Goal: Transaction & Acquisition: Subscribe to service/newsletter

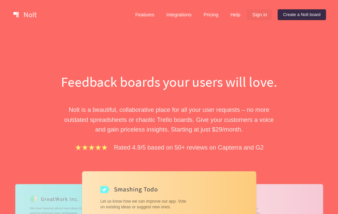
click at [257, 14] on link "Sign in" at bounding box center [259, 14] width 25 height 11
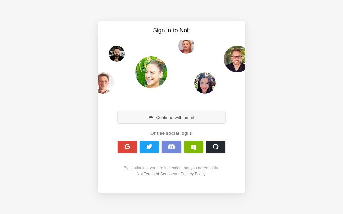
click at [170, 118] on button "Continue with email" at bounding box center [171, 117] width 108 height 12
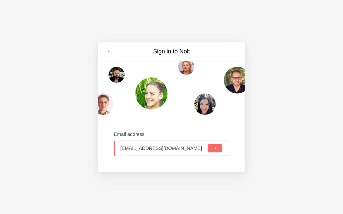
type input "[EMAIL_ADDRESS][DOMAIN_NAME]"
click at [222, 148] on div "[EMAIL_ADDRESS][DOMAIN_NAME]" at bounding box center [171, 148] width 115 height 15
click at [220, 148] on button "submit" at bounding box center [214, 149] width 14 height 8
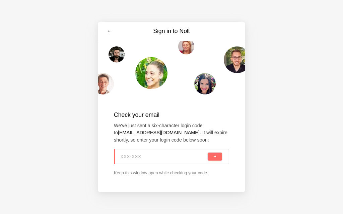
paste input "DND-PQN"
type input "DND-PQN"
click at [220, 154] on button "submit" at bounding box center [214, 157] width 14 height 8
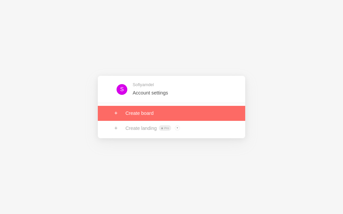
click at [138, 116] on link at bounding box center [171, 113] width 147 height 15
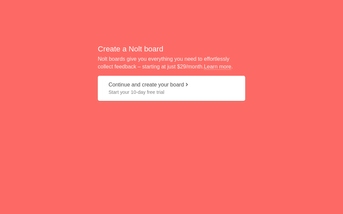
click at [136, 93] on span "Start your 10-day free trial" at bounding box center [171, 92] width 126 height 7
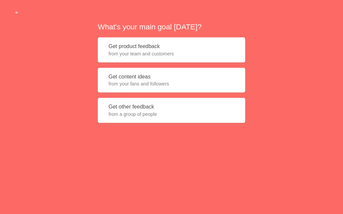
click at [135, 93] on button "Get content ideas from your fans and followers" at bounding box center [171, 80] width 147 height 25
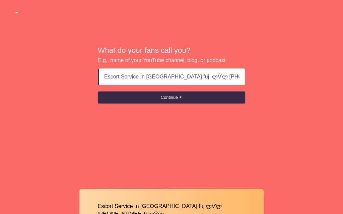
scroll to position [0, 5]
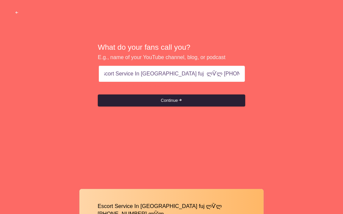
click at [165, 101] on button "Continue" at bounding box center [171, 101] width 147 height 12
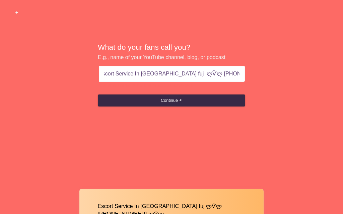
click at [168, 74] on input "Escort Service In fujairah fuj ლѶლ +971569636398 ლѶლ" at bounding box center [171, 74] width 135 height 16
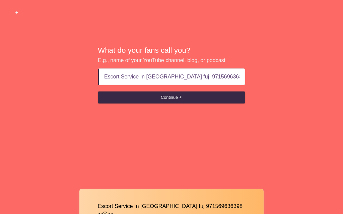
type input "Escort Service In fujairah fuj +971569636398 ლѶლ"
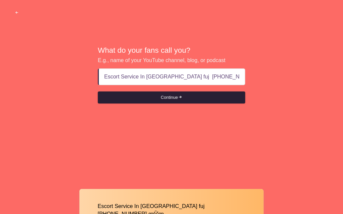
click at [167, 103] on button "Continue" at bounding box center [171, 98] width 147 height 12
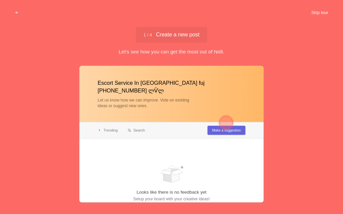
click at [319, 8] on button "Skip tour" at bounding box center [319, 13] width 33 height 12
